Goal: Check status

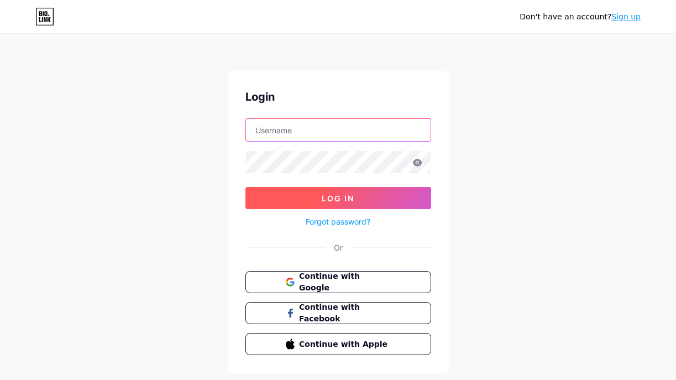
type input "[EMAIL_ADDRESS][DOMAIN_NAME]"
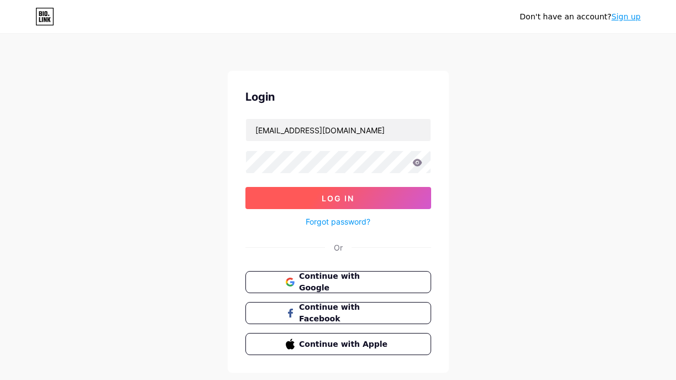
click at [355, 196] on button "Log In" at bounding box center [338, 198] width 186 height 22
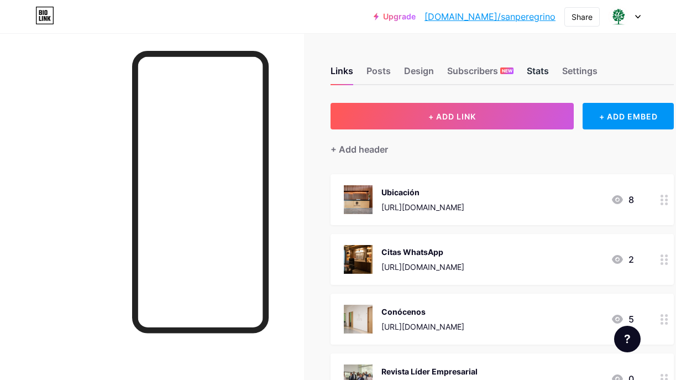
click at [529, 74] on div "Stats" at bounding box center [538, 74] width 22 height 20
